Goal: Find specific page/section: Find specific page/section

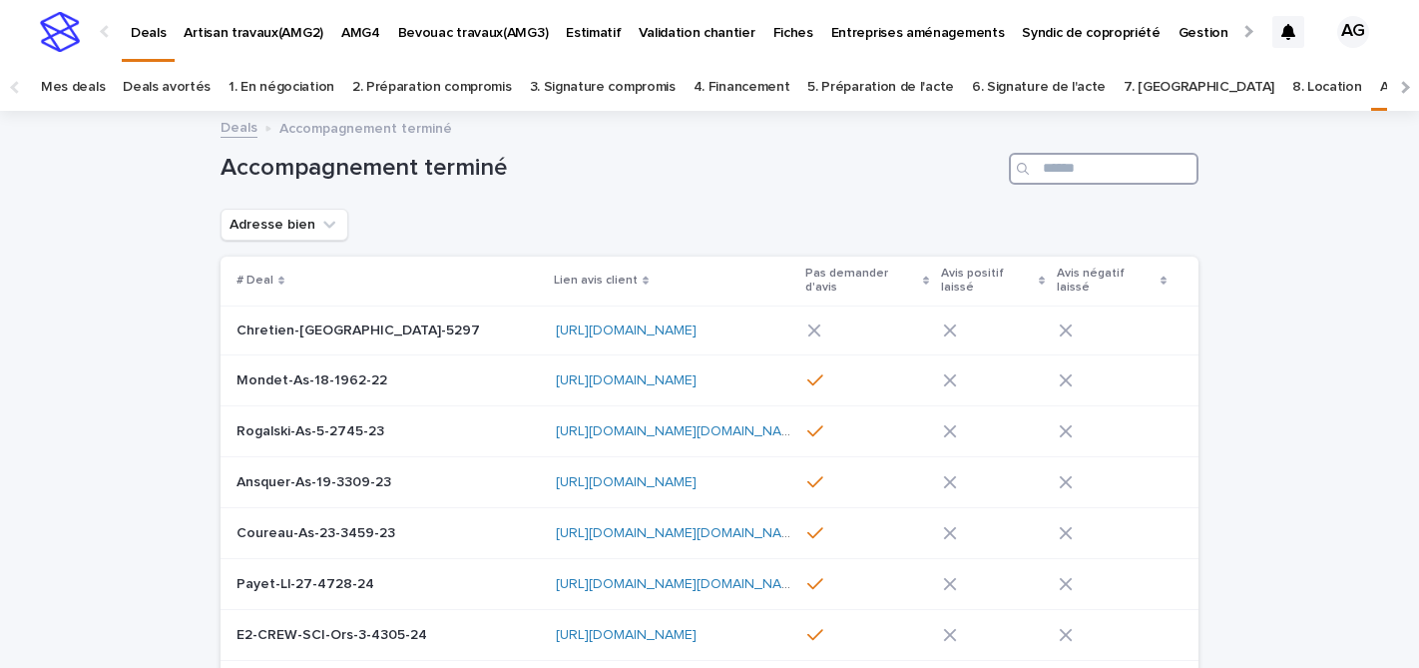
click at [1079, 165] on input "Search" at bounding box center [1104, 169] width 190 height 32
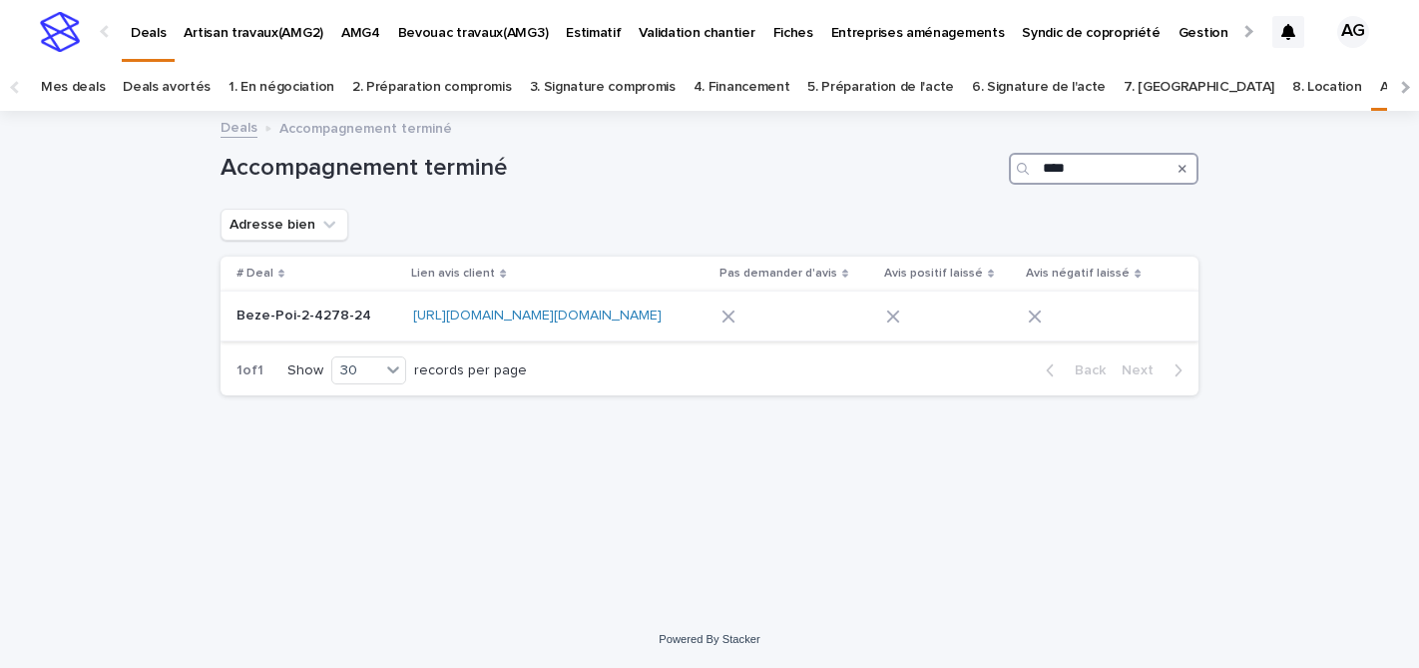
type input "****"
click at [283, 317] on p "Beze-Poi-2-4278-24" at bounding box center [306, 313] width 139 height 21
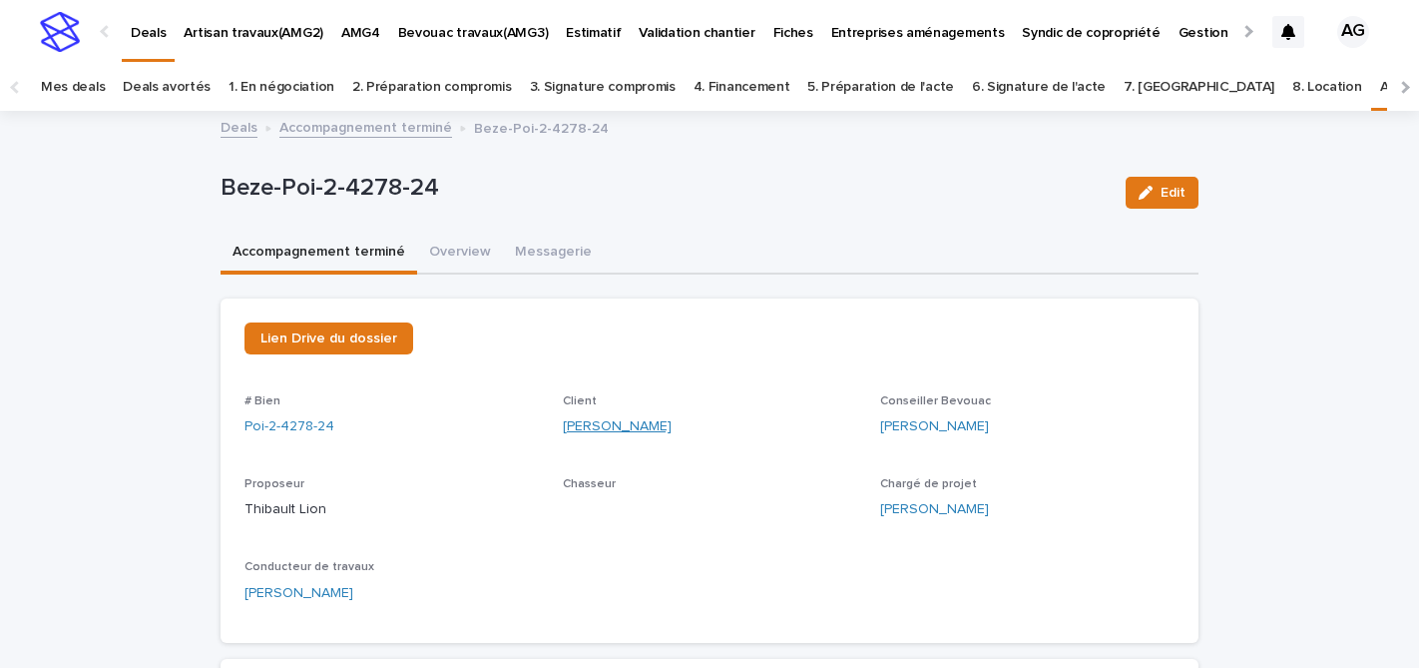
click at [588, 428] on link "[PERSON_NAME]" at bounding box center [617, 426] width 109 height 21
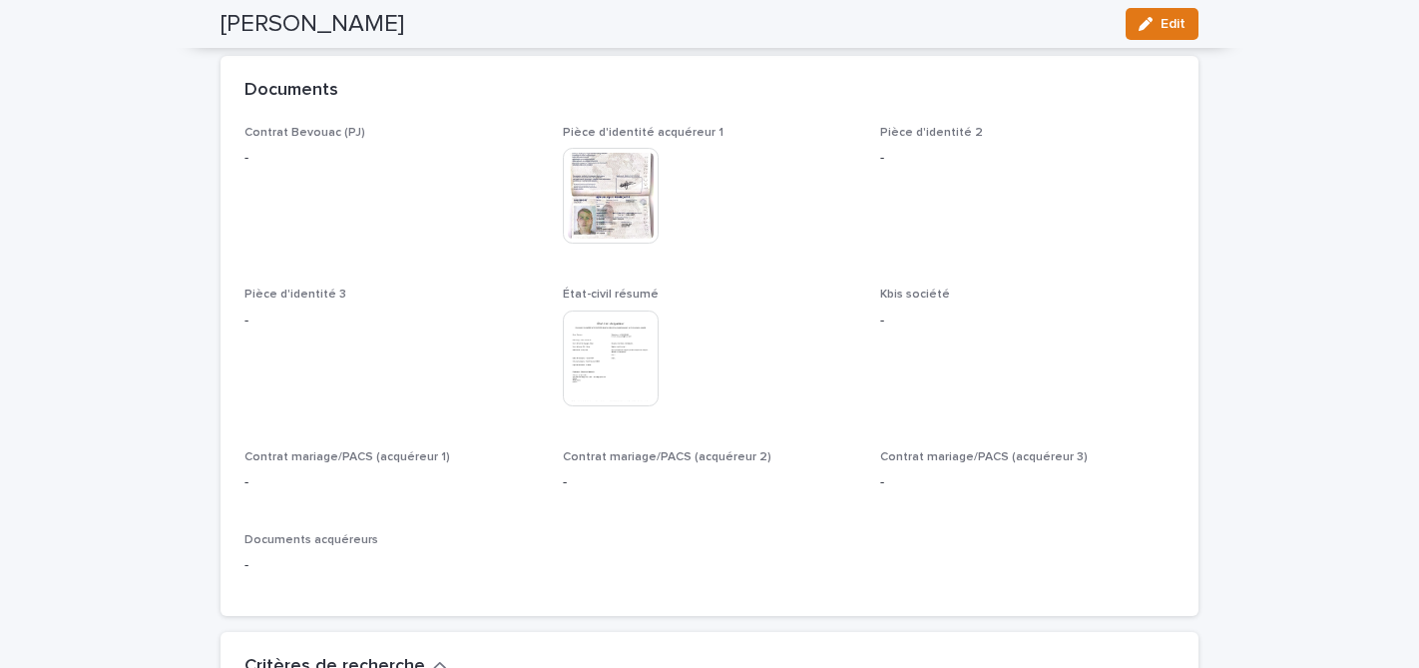
scroll to position [2136, 0]
click at [613, 167] on img at bounding box center [611, 191] width 96 height 96
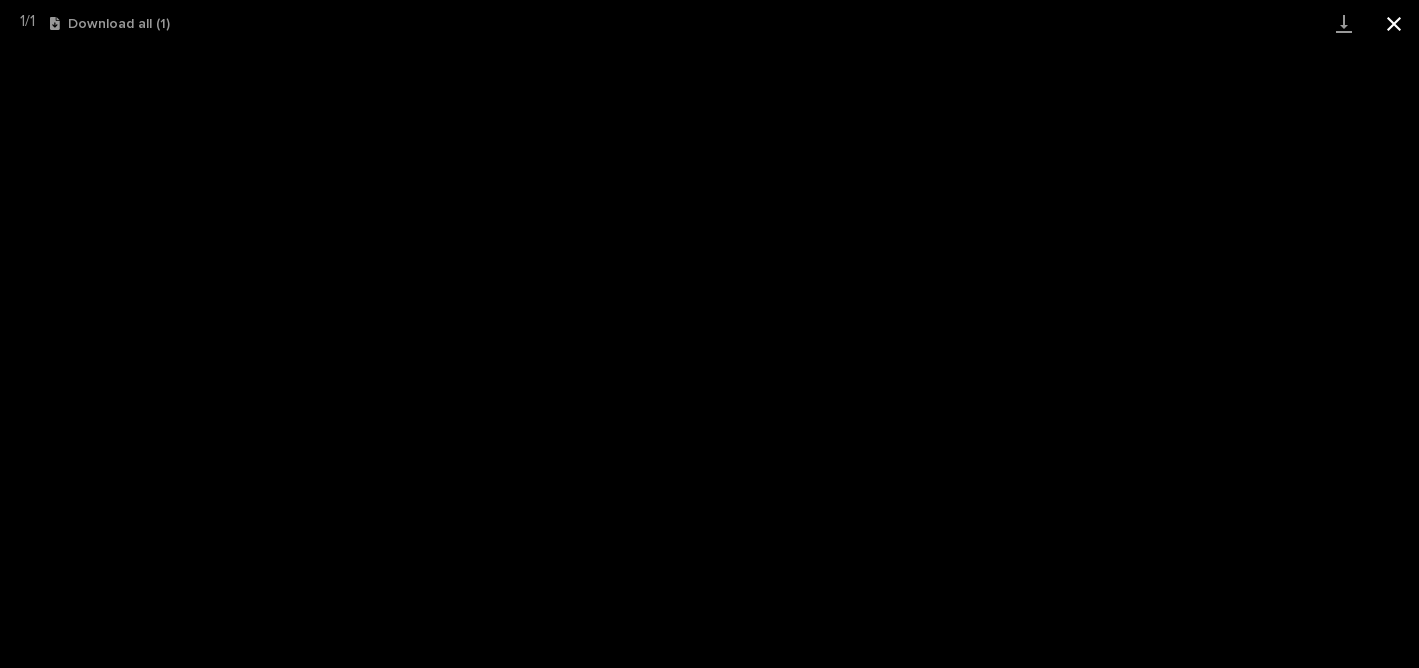
click at [1391, 26] on button "Close gallery" at bounding box center [1394, 23] width 50 height 47
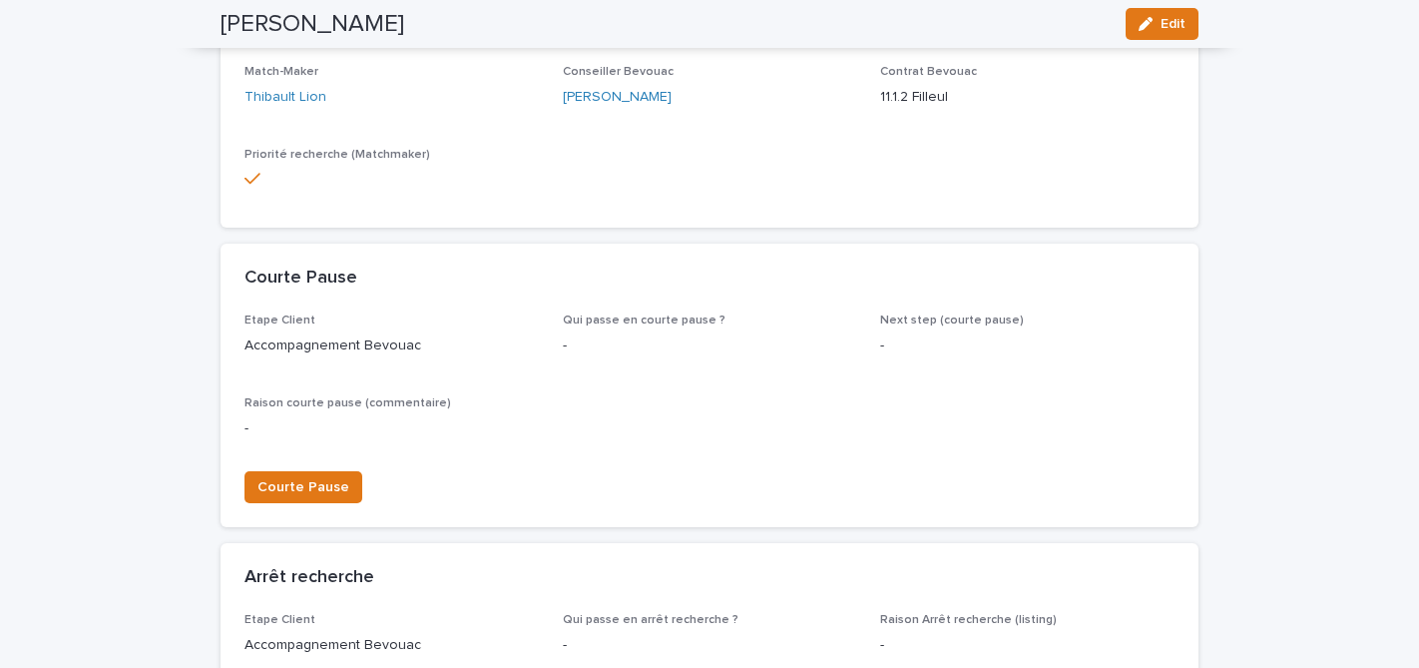
scroll to position [0, 0]
